Goal: Information Seeking & Learning: Learn about a topic

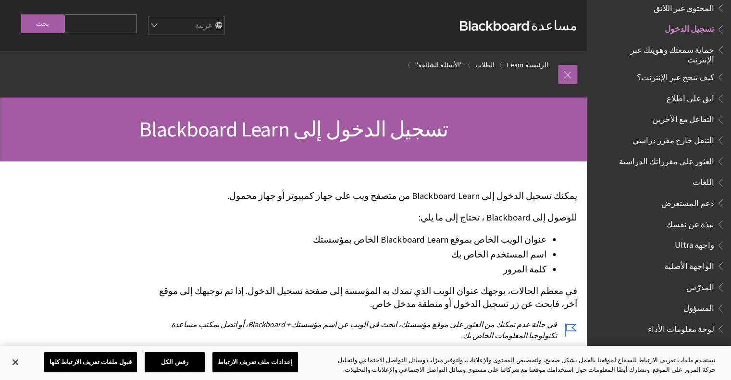
click at [686, 23] on span "تسجيل الدخول" at bounding box center [690, 27] width 50 height 13
click at [106, 360] on button "قبول ملفات تعريف الارتباط كلها" at bounding box center [90, 362] width 93 height 20
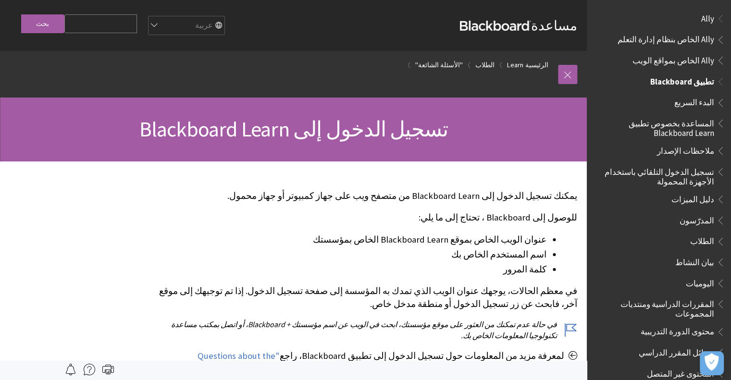
click at [663, 171] on span "تسجيل الدخول التلقائي باستخدام الأجهزة المحمولة" at bounding box center [657, 175] width 116 height 23
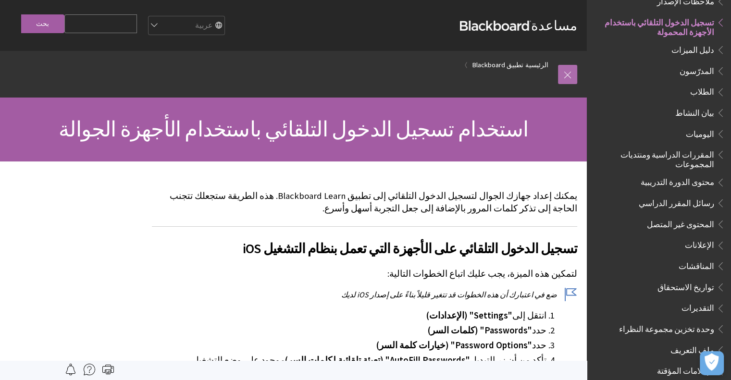
click at [566, 73] on link at bounding box center [567, 74] width 19 height 19
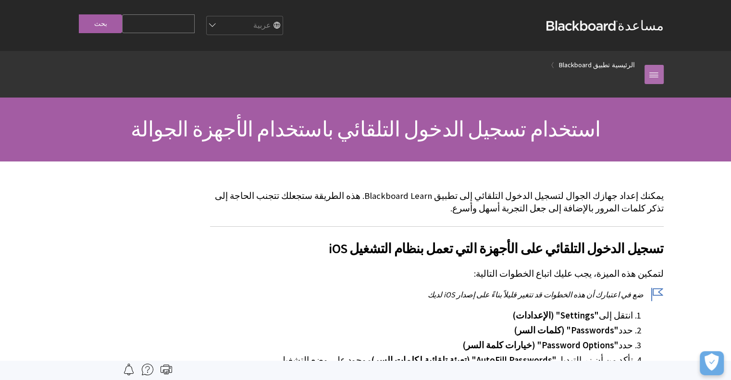
click at [652, 71] on link at bounding box center [654, 74] width 19 height 19
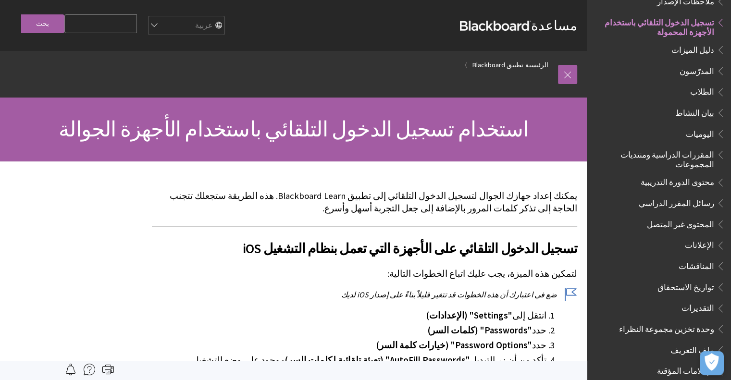
click at [702, 92] on span "الطلاب" at bounding box center [702, 90] width 24 height 13
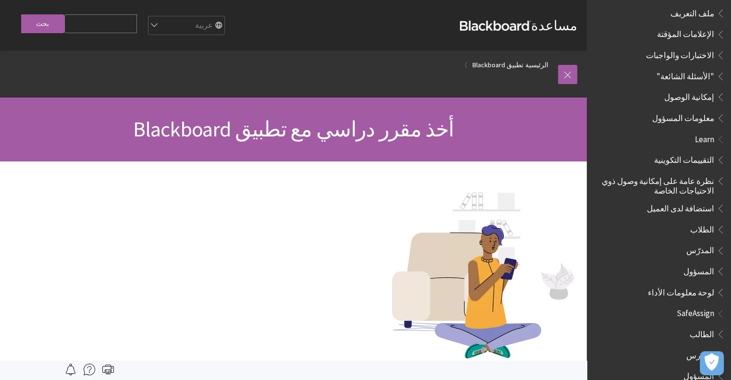
scroll to position [495, 0]
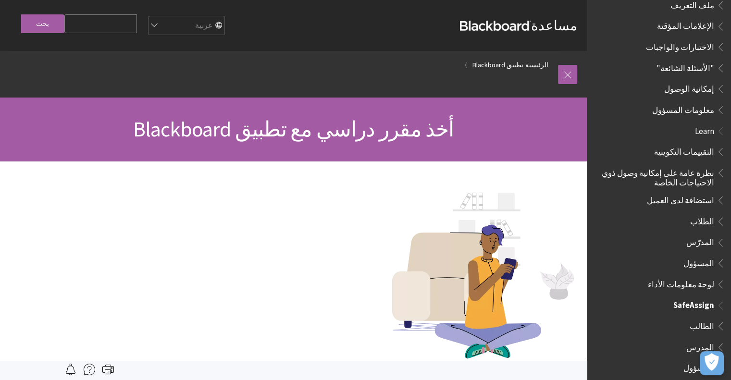
click at [704, 319] on span "الطالب" at bounding box center [702, 324] width 25 height 13
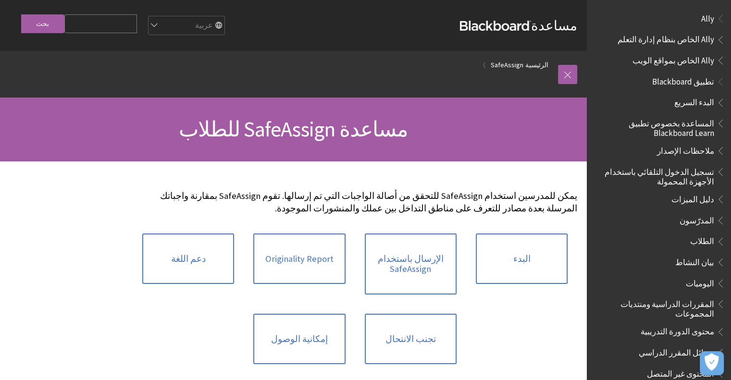
scroll to position [621, 0]
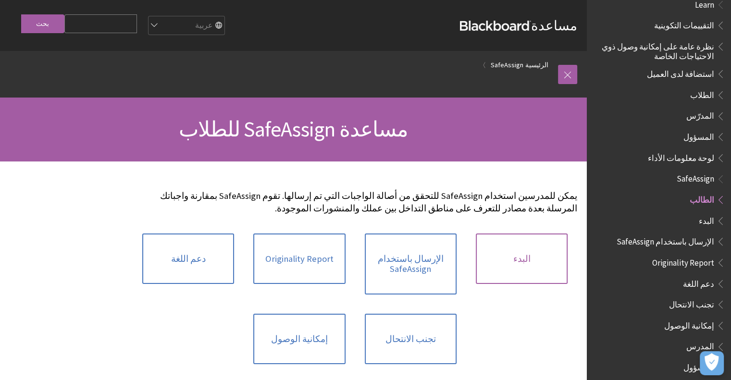
click at [521, 255] on link "البدء" at bounding box center [522, 259] width 92 height 51
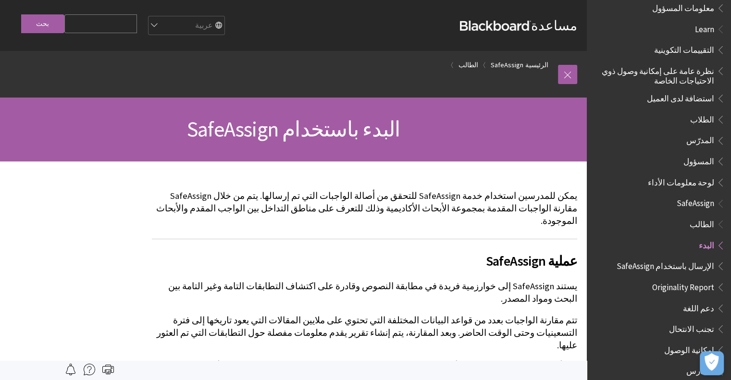
scroll to position [621, 0]
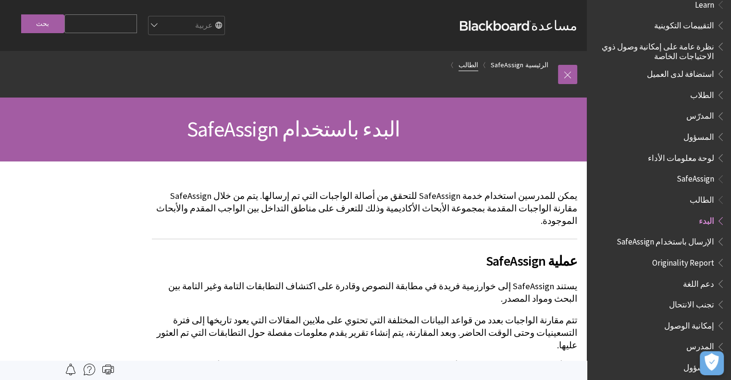
click at [475, 63] on link "الطالب" at bounding box center [469, 65] width 20 height 12
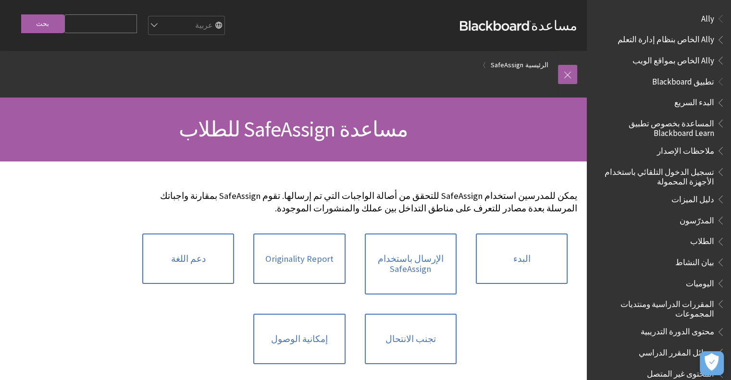
scroll to position [621, 0]
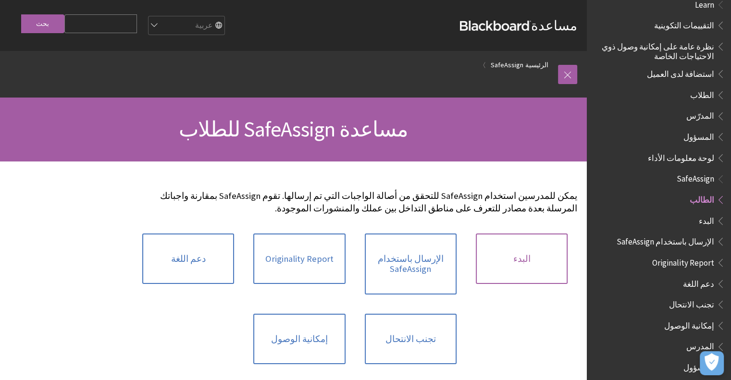
click at [512, 262] on link "البدء" at bounding box center [522, 259] width 92 height 51
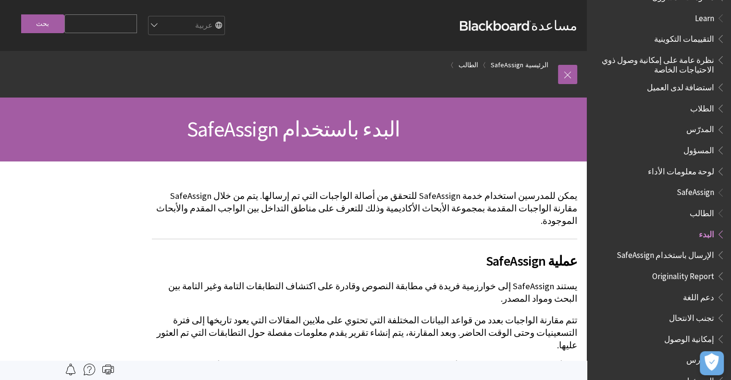
scroll to position [621, 0]
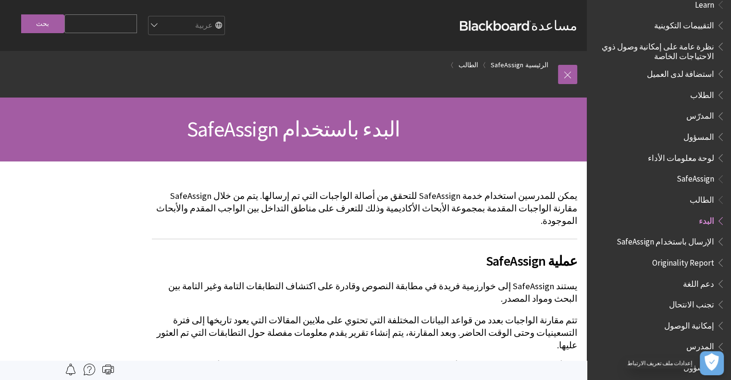
click at [711, 361] on icon "فتح التفضيلات" at bounding box center [712, 362] width 14 height 18
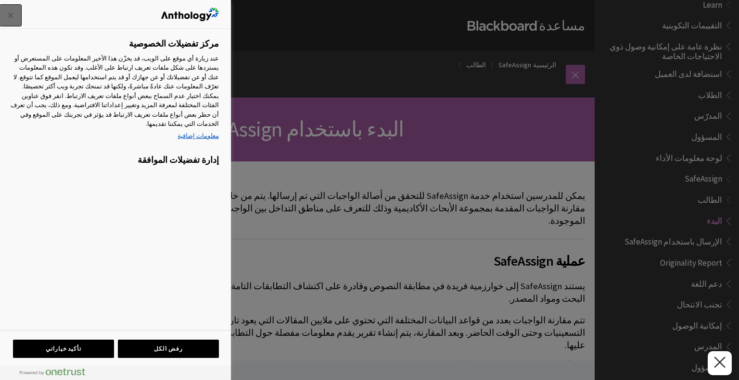
click at [9, 11] on button "إغلاق" at bounding box center [10, 15] width 21 height 21
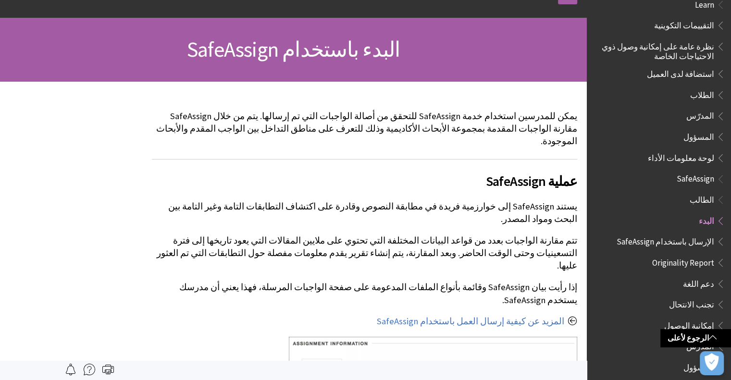
scroll to position [75, 0]
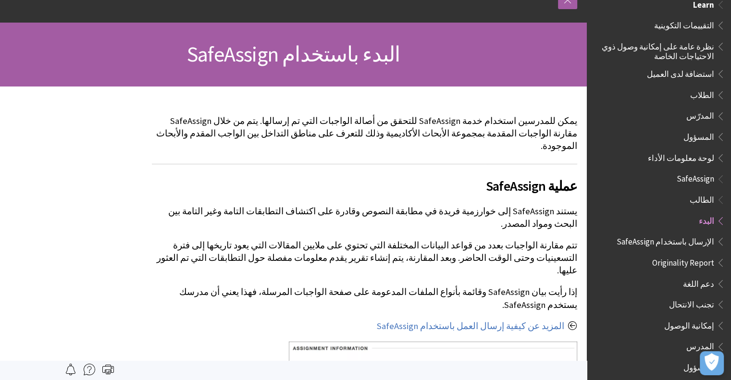
click at [679, 152] on span "لوحة معلومات الأداء" at bounding box center [681, 156] width 66 height 13
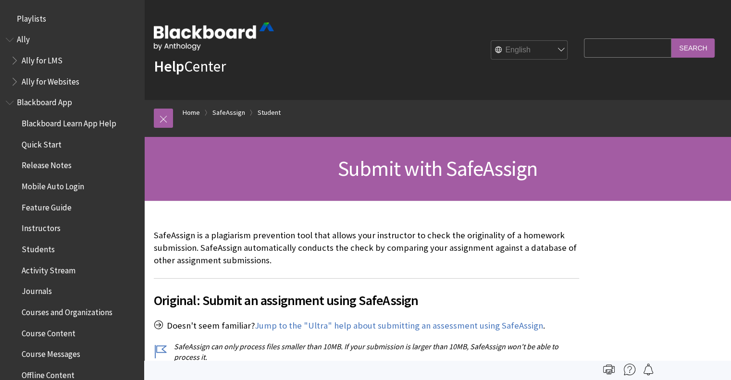
scroll to position [1083, 0]
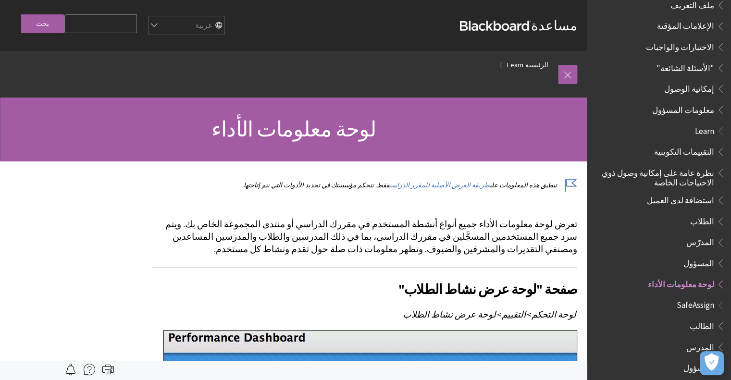
click at [127, 25] on input "Search Query" at bounding box center [100, 23] width 73 height 19
type input "h"
type input "الدخول"
click at [21, 14] on input "بحث" at bounding box center [42, 23] width 43 height 19
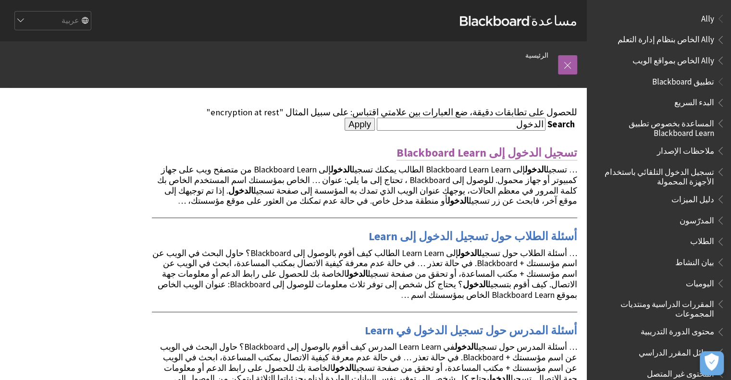
click at [536, 154] on link "تسجيل الدخول إلى Blackboard Learn" at bounding box center [487, 152] width 181 height 15
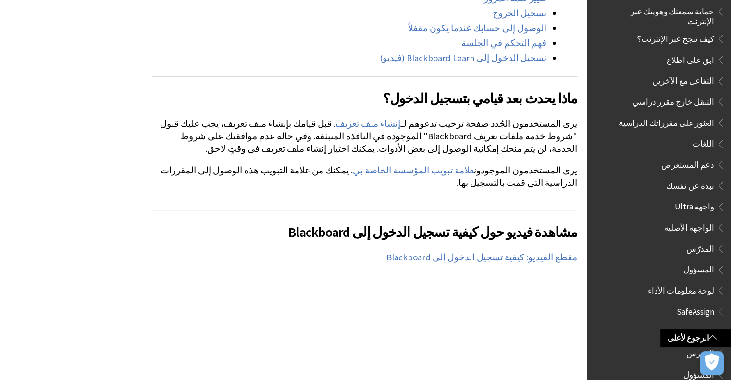
scroll to position [537, 0]
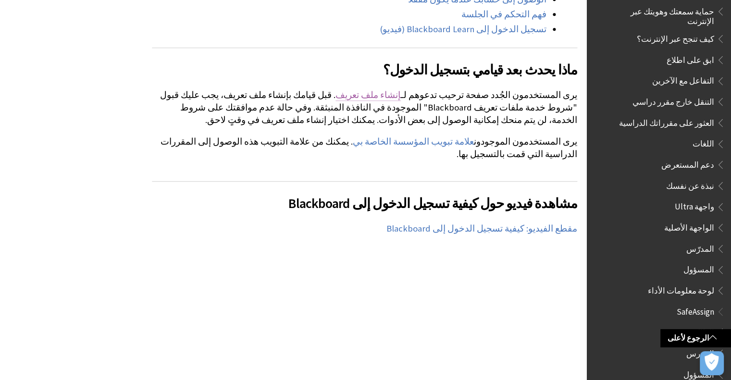
click at [401, 94] on link "إنشاء ملف تعريف" at bounding box center [368, 95] width 65 height 12
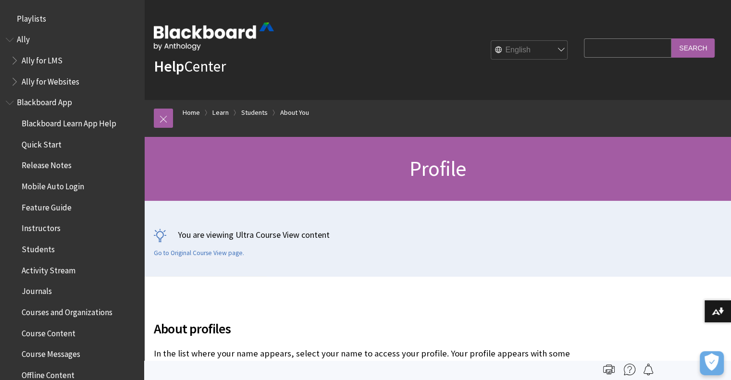
scroll to position [1010, 0]
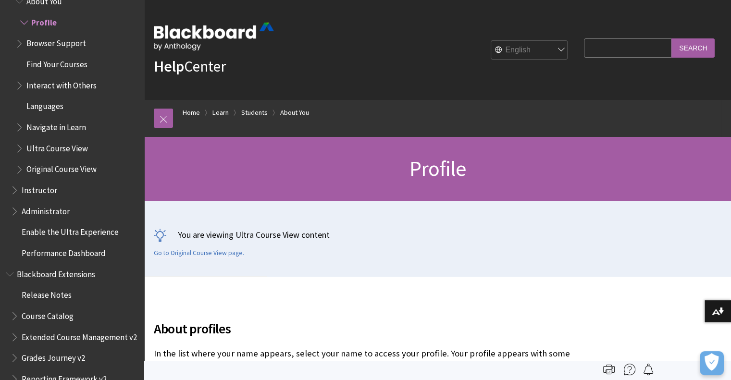
click at [552, 49] on select "English عربية Català Cymraeg Deutsch Español Suomi Français עברית Italiano 日本語 …" at bounding box center [529, 50] width 77 height 19
select select "/ar-sa/Learn/Student/Ultra/About_You/Profile"
click at [491, 41] on select "English عربية Català Cymraeg Deutsch Español Suomi Français עברית Italiano 日本語 …" at bounding box center [529, 50] width 77 height 19
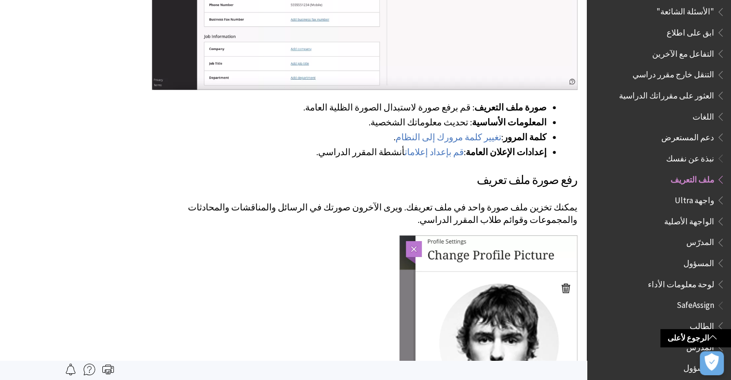
scroll to position [544, 0]
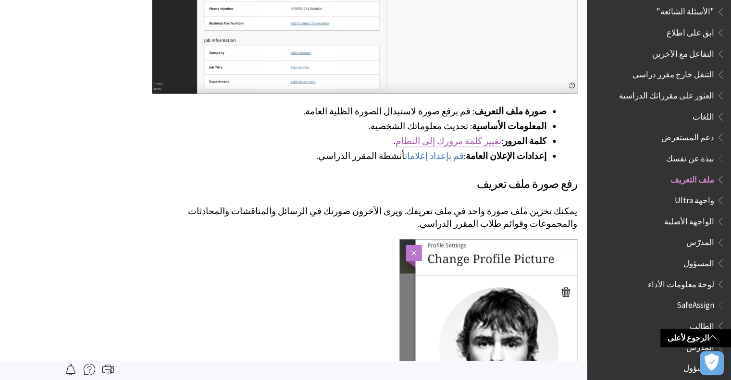
click at [477, 140] on link "تغيير كلمة مرورك إلى النظام" at bounding box center [449, 142] width 106 height 12
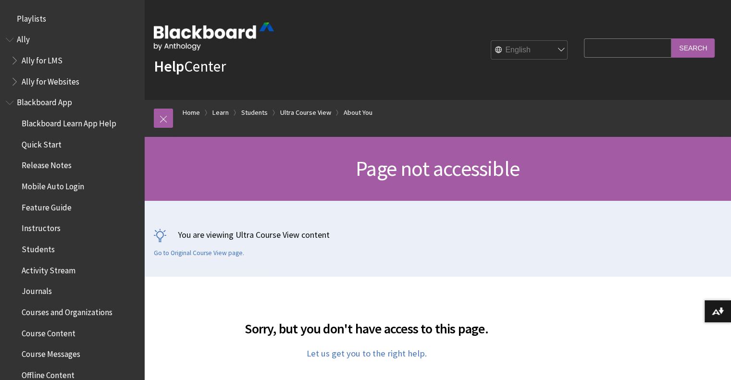
click at [548, 48] on select "English عربية Català Cymraeg Deutsch Español Suomi Français עברית Italiano 日本語 …" at bounding box center [529, 50] width 77 height 19
select select "/ar-sa/page-not-accessible"
click at [491, 41] on select "English عربية Català Cymraeg Deutsch Español Suomi Français עברית Italiano 日本語 …" at bounding box center [529, 50] width 77 height 19
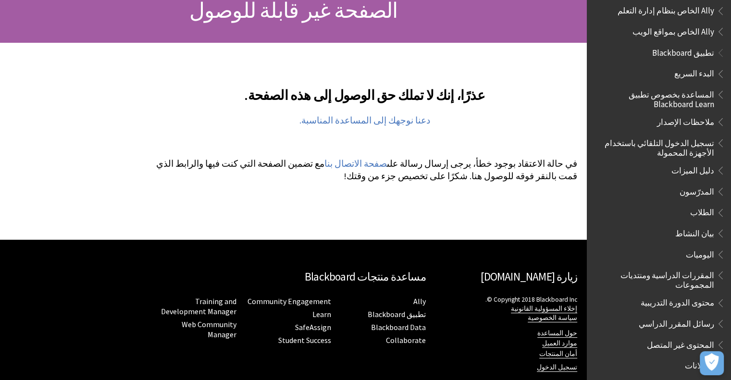
scroll to position [120, 0]
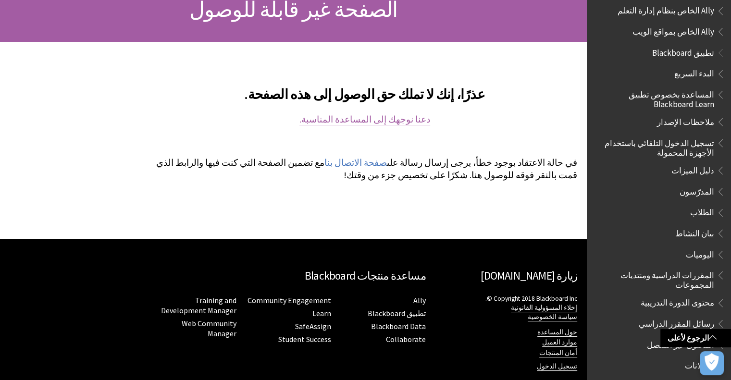
click at [357, 117] on link "دعنا نوجهك إلى المساعدة المناسبة." at bounding box center [365, 120] width 131 height 12
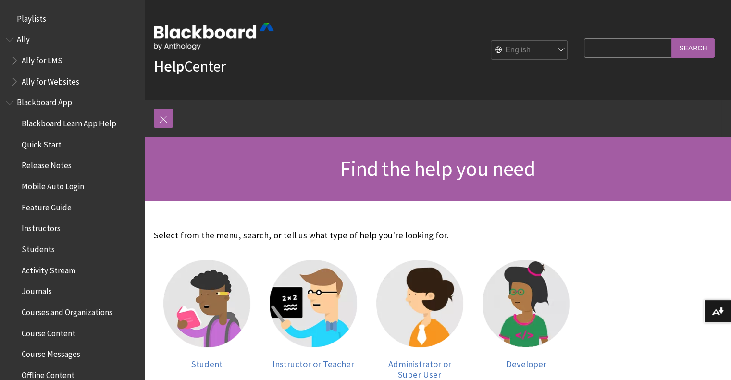
click at [550, 51] on select "English عربية Català Cymraeg Deutsch Español Suomi Français עברית Italiano 日本語 …" at bounding box center [529, 50] width 77 height 19
select select "/ar-sa"
click at [491, 41] on select "English عربية Català Cymraeg Deutsch Español Suomi Français עברית Italiano 日本語 …" at bounding box center [529, 50] width 77 height 19
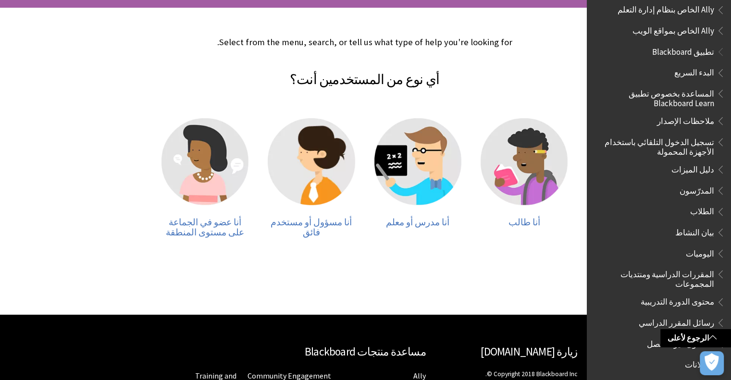
scroll to position [157, 0]
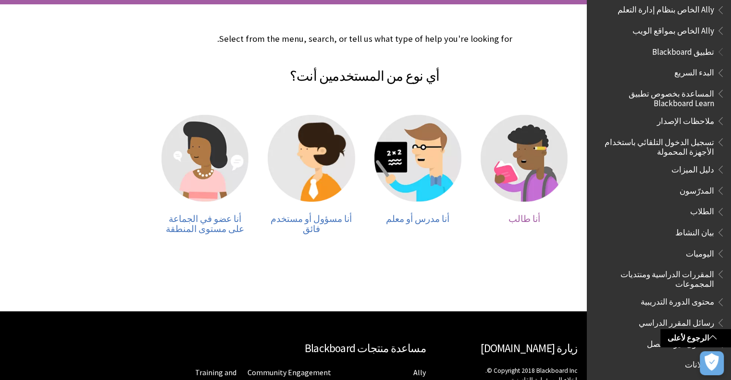
click at [526, 217] on span "أنا طالب" at bounding box center [524, 218] width 32 height 11
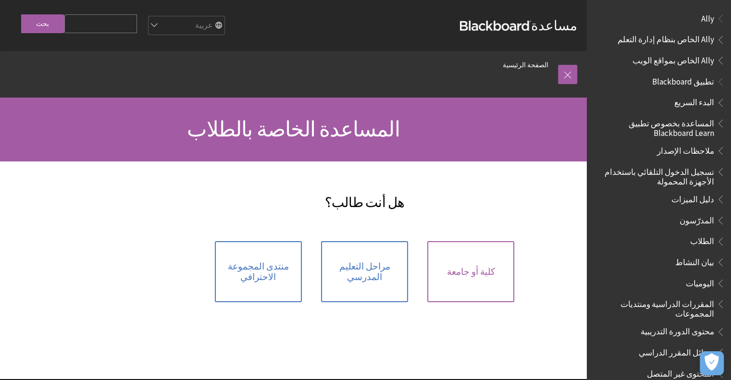
click at [477, 267] on span "كلية أو جامعة" at bounding box center [471, 272] width 48 height 11
